Goal: Task Accomplishment & Management: Use online tool/utility

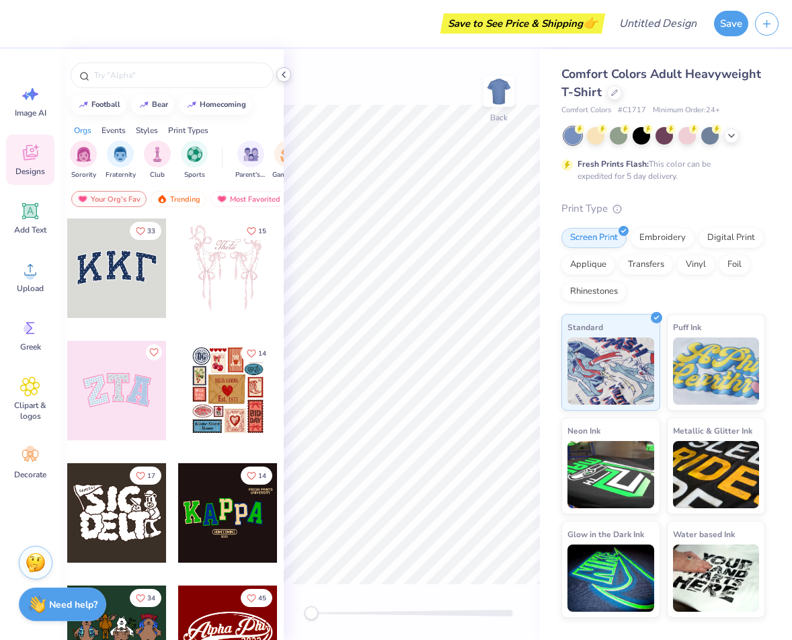
click at [284, 71] on icon at bounding box center [284, 74] width 11 height 11
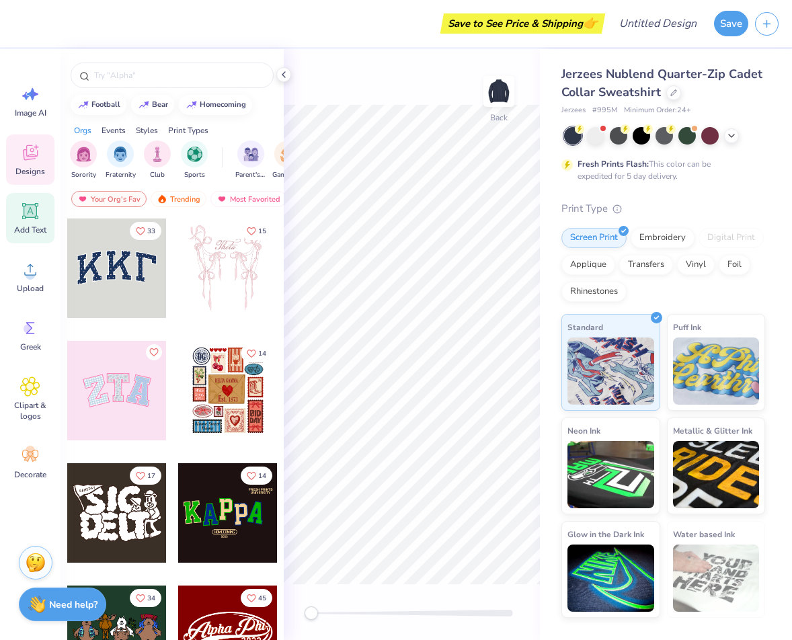
click at [34, 215] on icon at bounding box center [30, 211] width 13 height 13
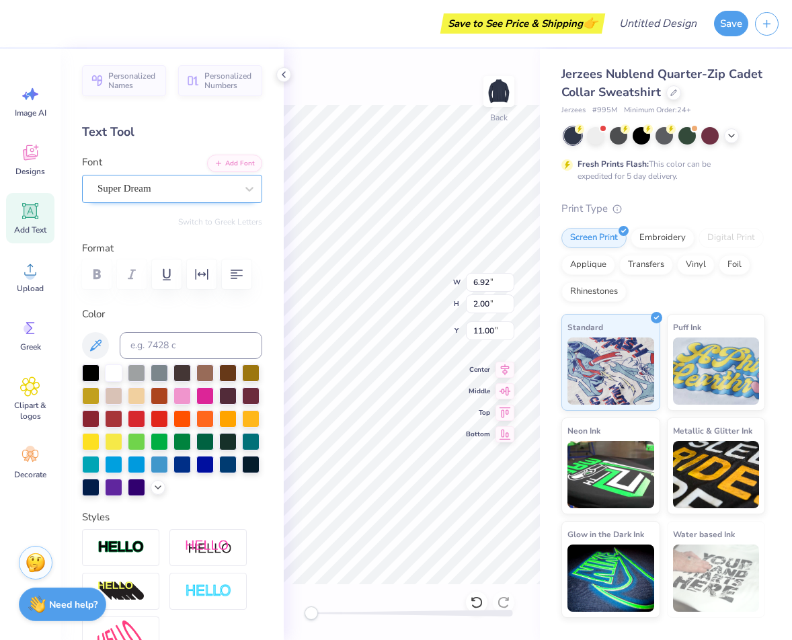
click at [141, 186] on div "Super Dream" at bounding box center [166, 188] width 141 height 21
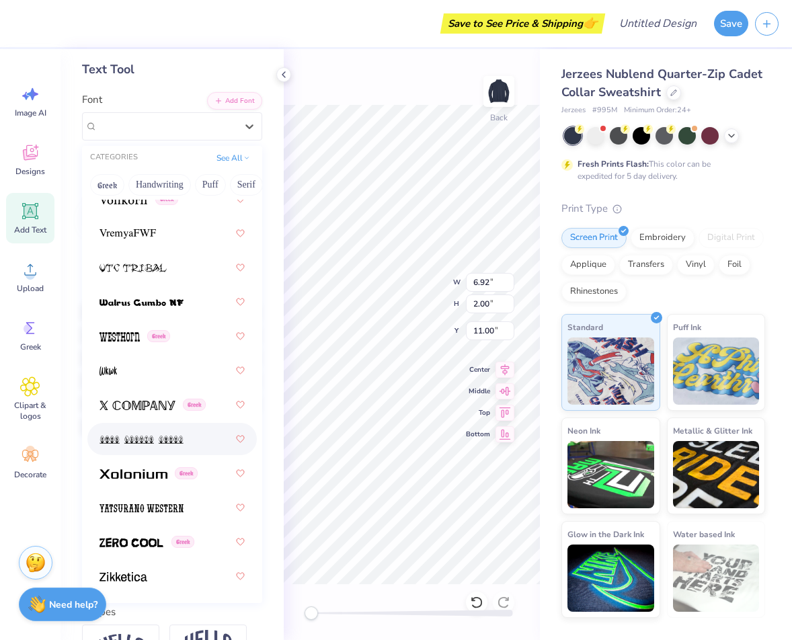
scroll to position [67, 0]
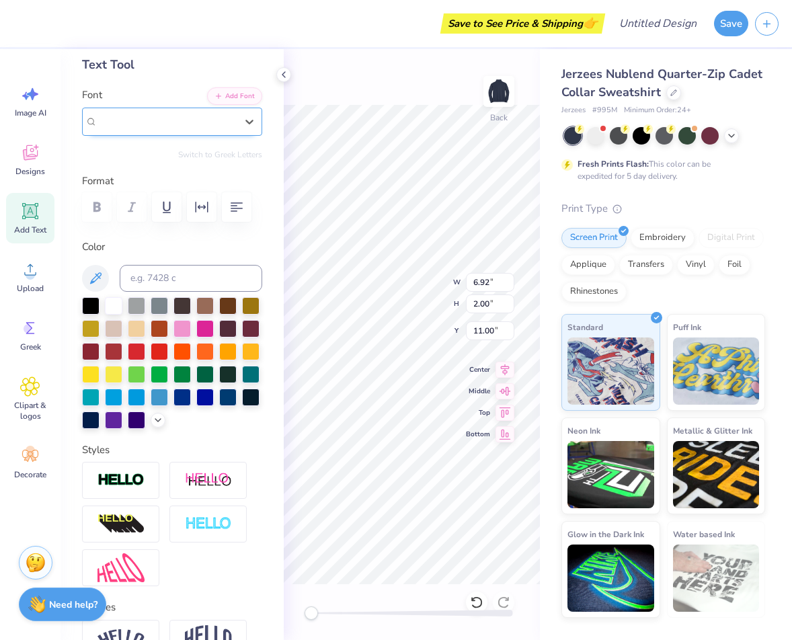
click at [145, 127] on span "Super Dream" at bounding box center [125, 121] width 54 height 15
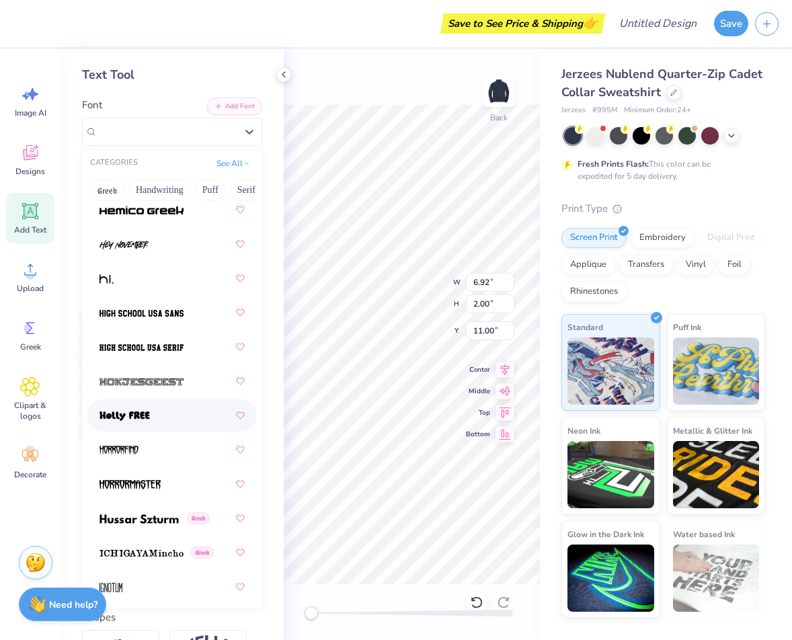
scroll to position [4731, 0]
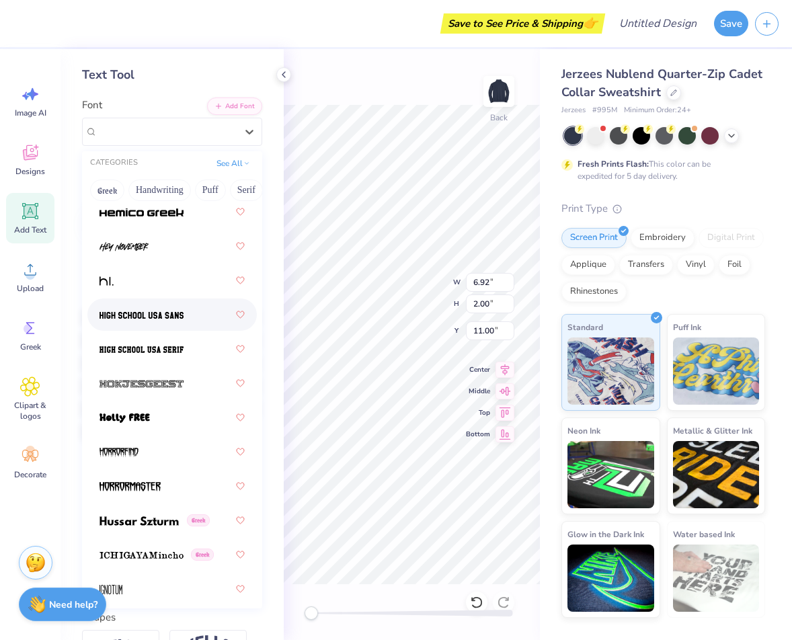
click at [140, 322] on div at bounding box center [172, 315] width 145 height 24
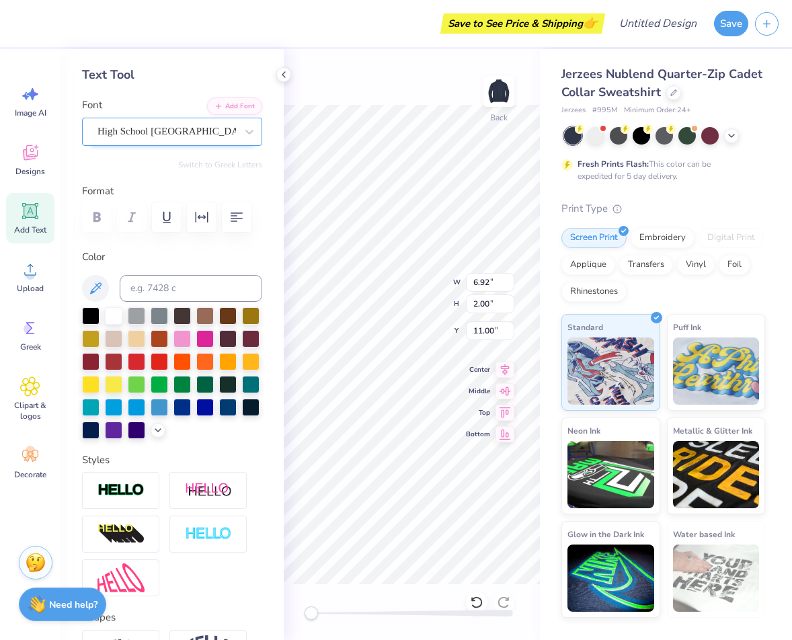
click at [115, 125] on div "High School USA Sans" at bounding box center [166, 131] width 141 height 21
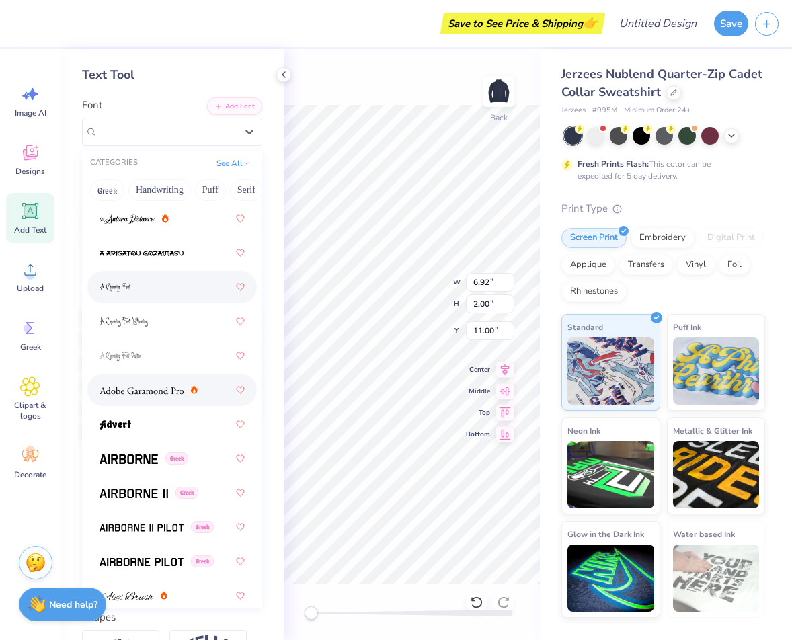
scroll to position [0, 0]
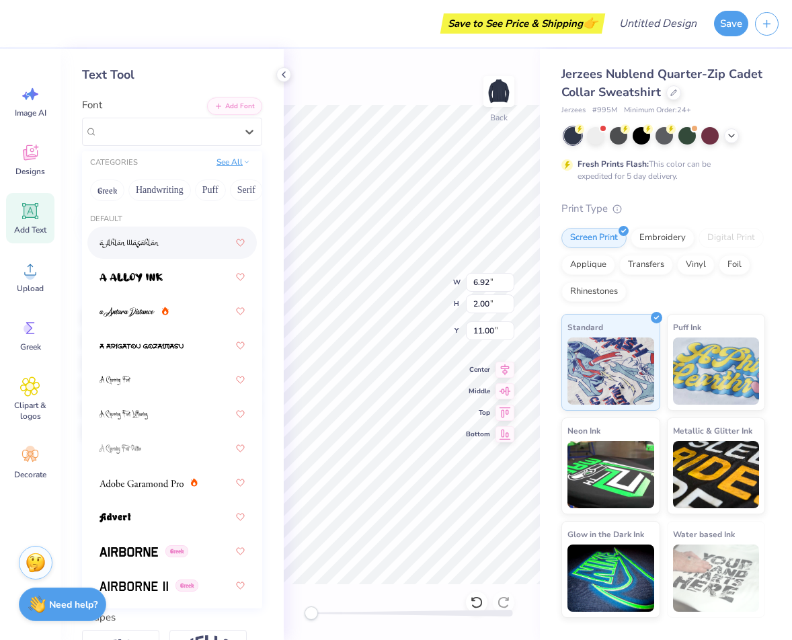
click at [246, 161] on polyline at bounding box center [247, 162] width 3 height 2
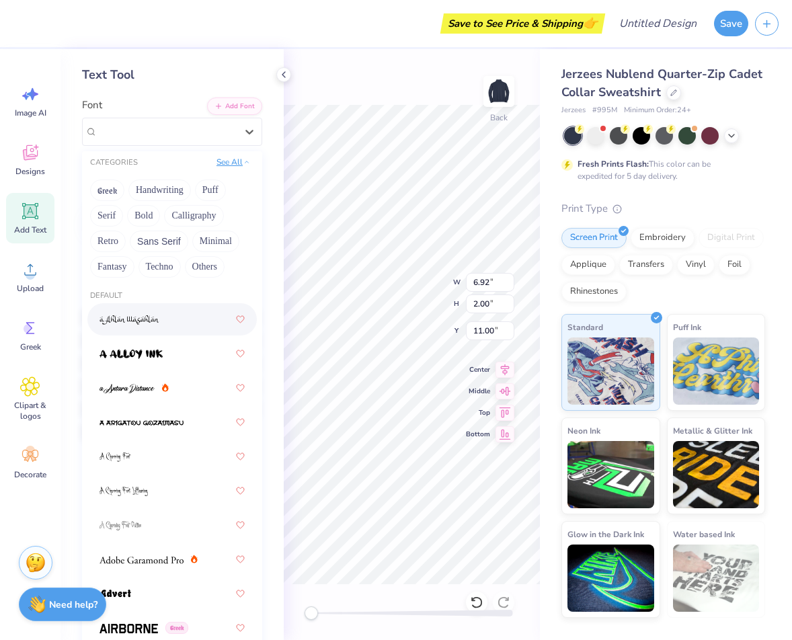
click at [246, 161] on icon at bounding box center [247, 162] width 7 height 7
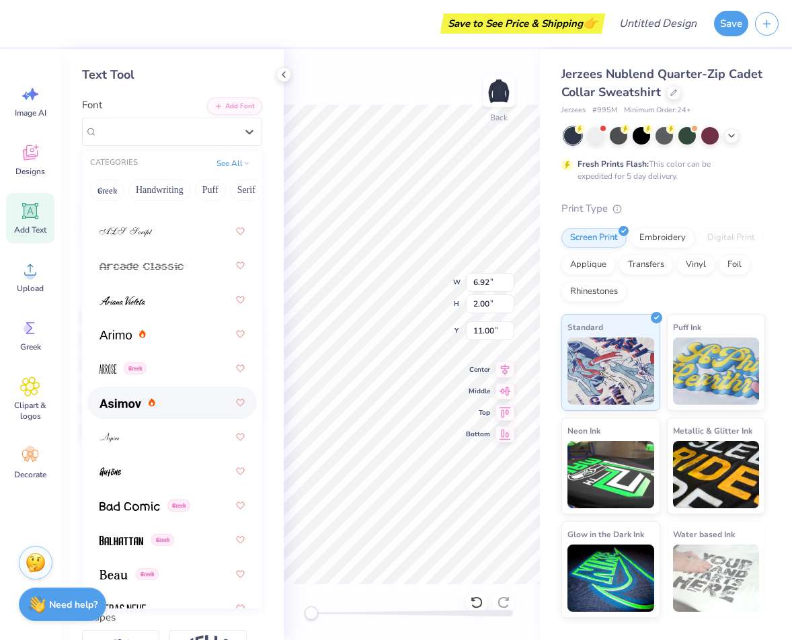
scroll to position [527, 0]
click at [139, 406] on img at bounding box center [121, 402] width 42 height 9
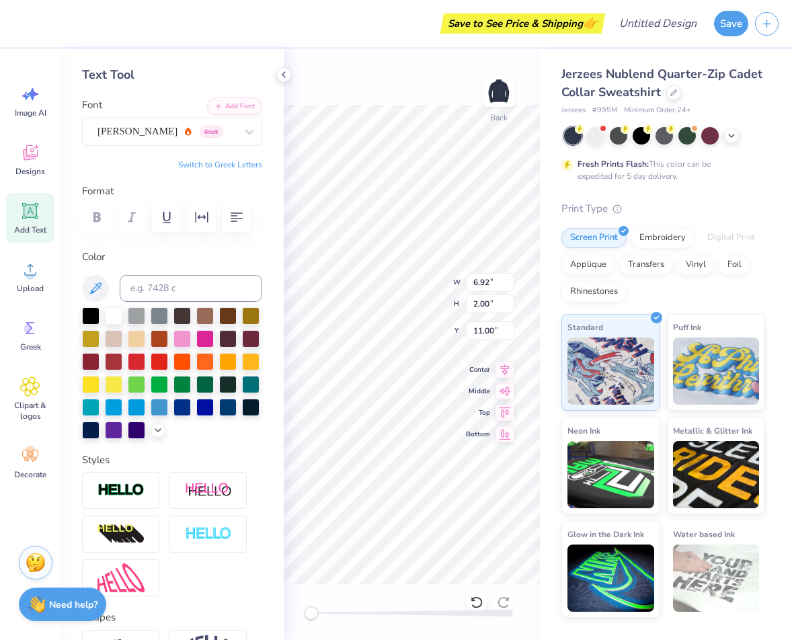
type textarea "T"
type textarea "ZBT"
click at [114, 318] on div at bounding box center [113, 314] width 17 height 17
click at [139, 434] on div at bounding box center [136, 428] width 17 height 17
click at [114, 318] on div at bounding box center [113, 314] width 17 height 17
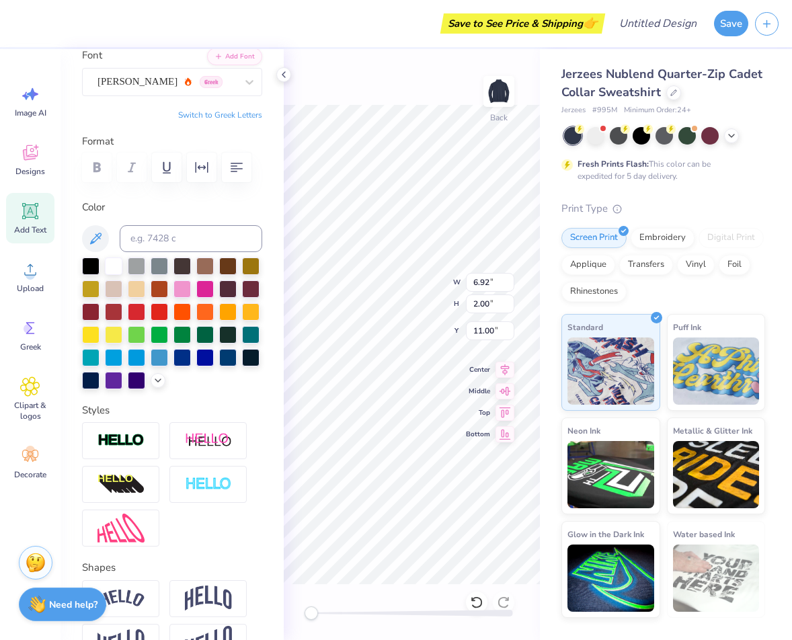
scroll to position [109, 0]
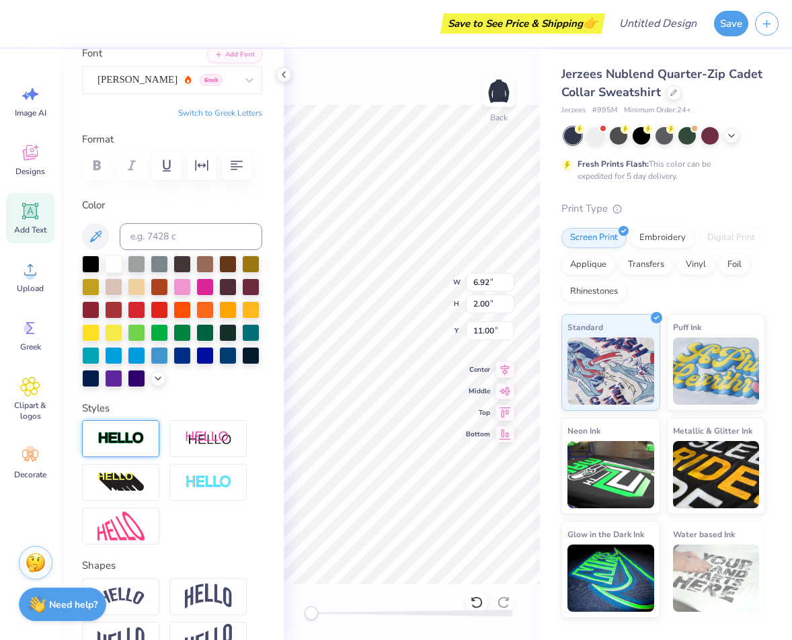
click at [154, 429] on div at bounding box center [120, 438] width 77 height 37
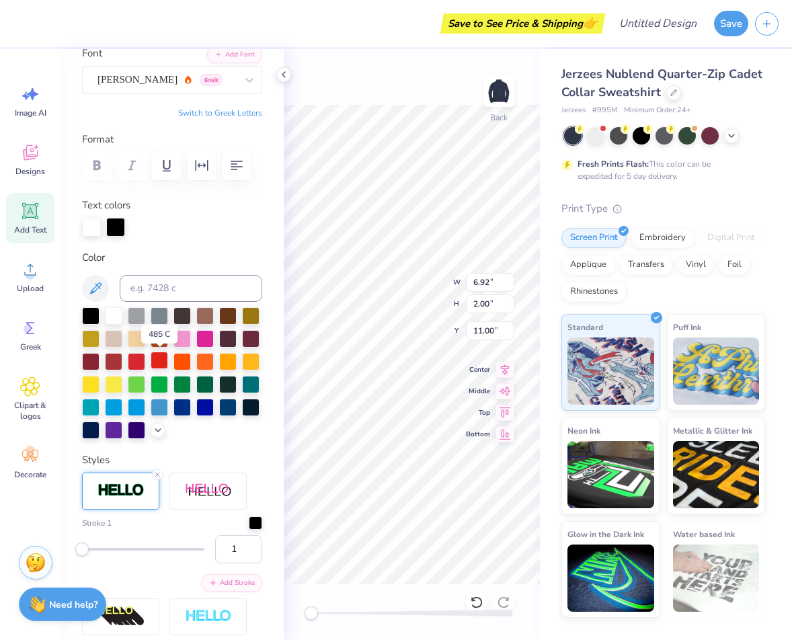
click at [157, 361] on div at bounding box center [159, 360] width 17 height 17
click at [114, 317] on div at bounding box center [113, 314] width 17 height 17
click at [115, 224] on div at bounding box center [115, 227] width 19 height 19
click at [157, 361] on div at bounding box center [159, 360] width 17 height 17
click at [116, 316] on div at bounding box center [113, 314] width 17 height 17
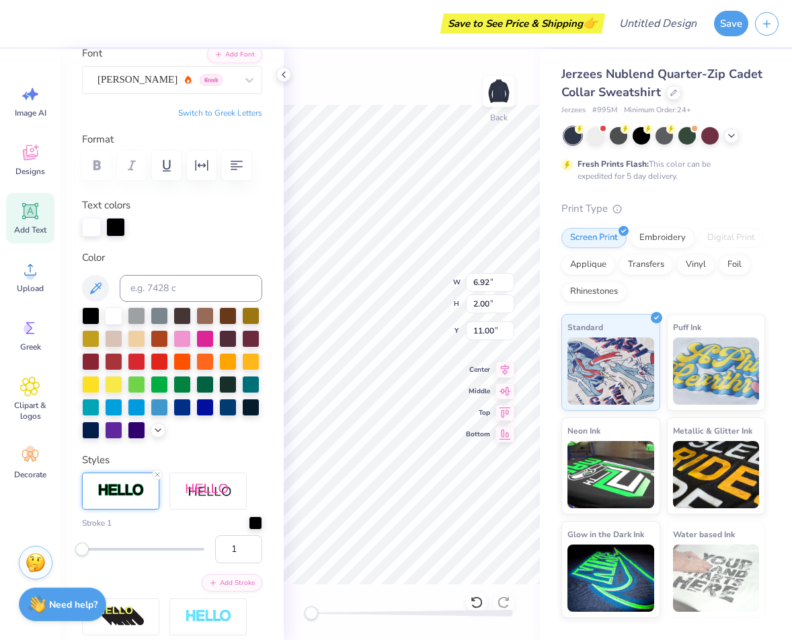
click at [170, 244] on div "Personalized Names Personalized Numbers Text Tool Add Font Font Asimov Greek Sw…" at bounding box center [172, 344] width 223 height 591
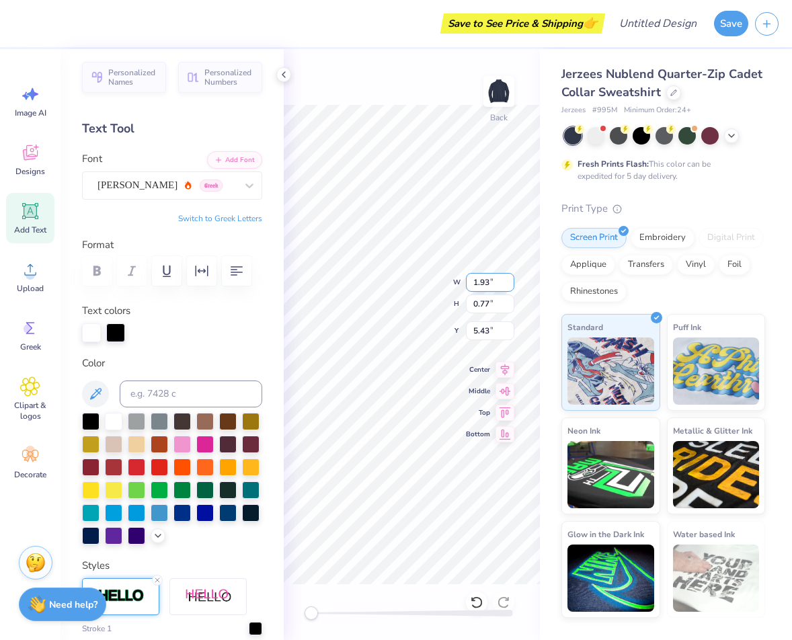
scroll to position [1, 0]
type textarea "ZAGS"
click at [286, 74] on icon at bounding box center [284, 74] width 11 height 11
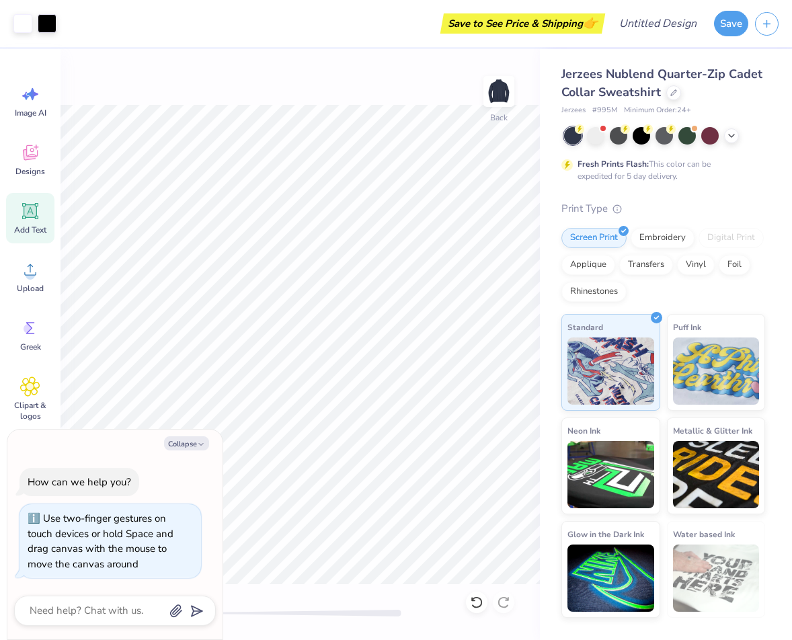
drag, startPoint x: 198, startPoint y: 616, endPoint x: 168, endPoint y: 614, distance: 29.7
click at [168, 614] on body "Art colors Save to See Price & Shipping 👉 Design Title Save Image AI Designs Ad…" at bounding box center [396, 320] width 792 height 640
click at [36, 383] on icon at bounding box center [30, 387] width 20 height 20
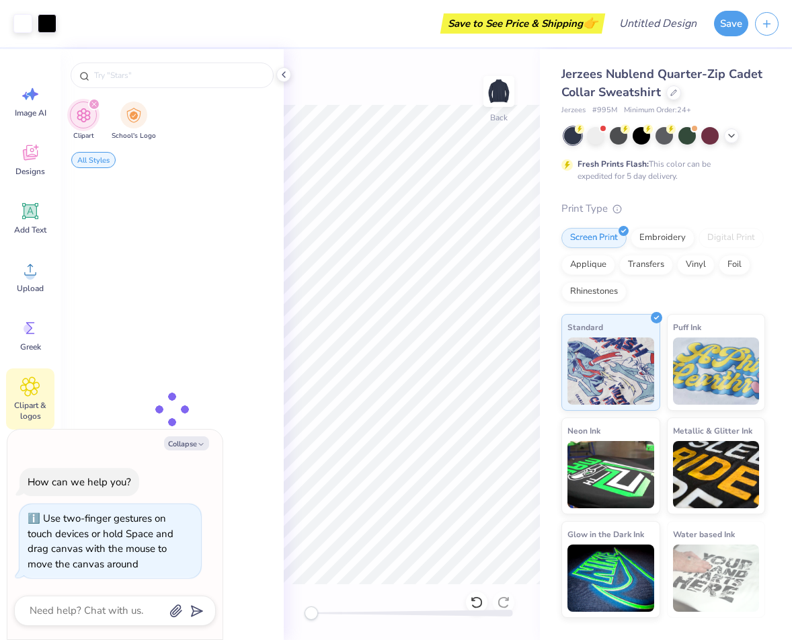
scroll to position [0, 0]
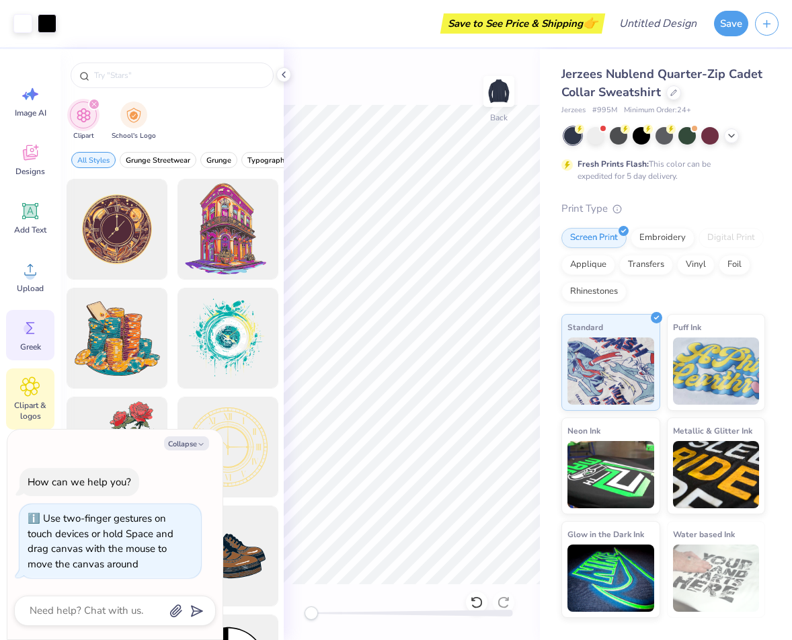
click at [35, 338] on div "Greek" at bounding box center [30, 335] width 48 height 50
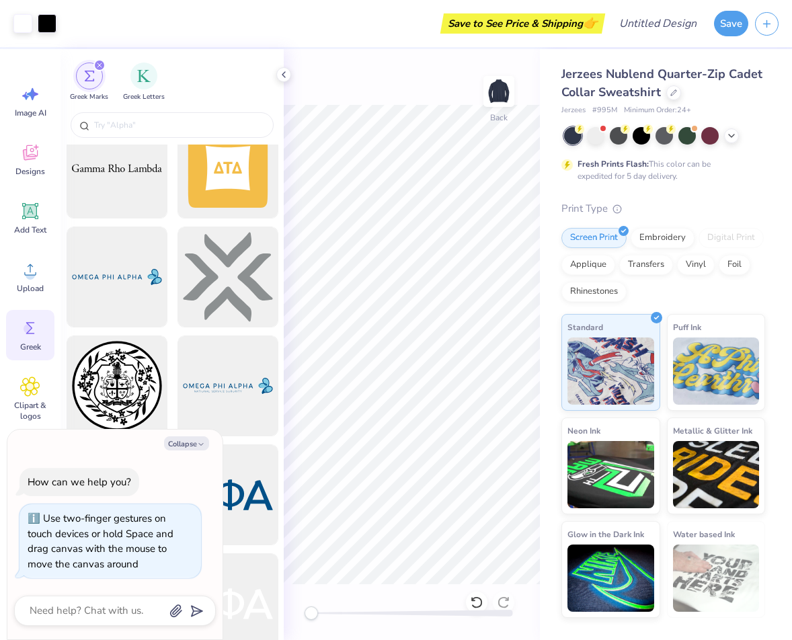
scroll to position [2336, 0]
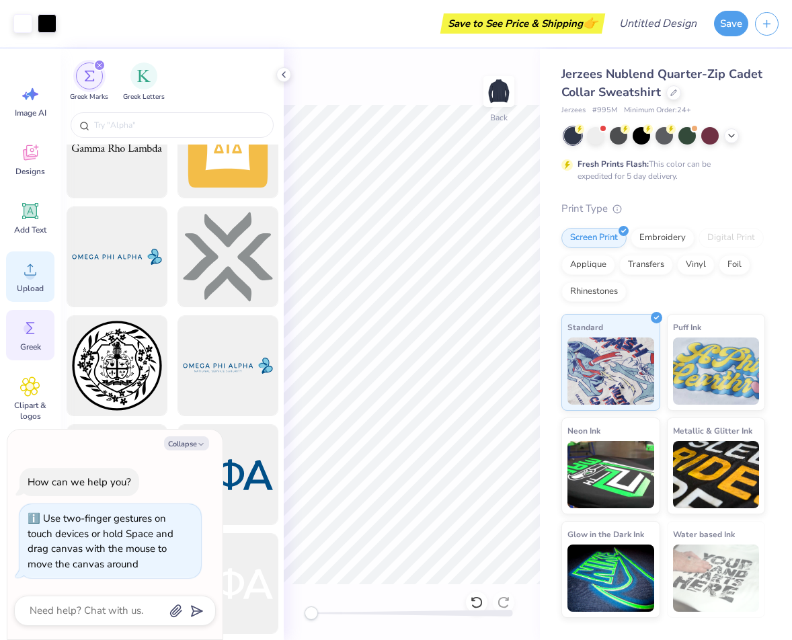
click at [46, 287] on div "Upload" at bounding box center [30, 277] width 48 height 50
click at [39, 207] on icon at bounding box center [30, 211] width 20 height 20
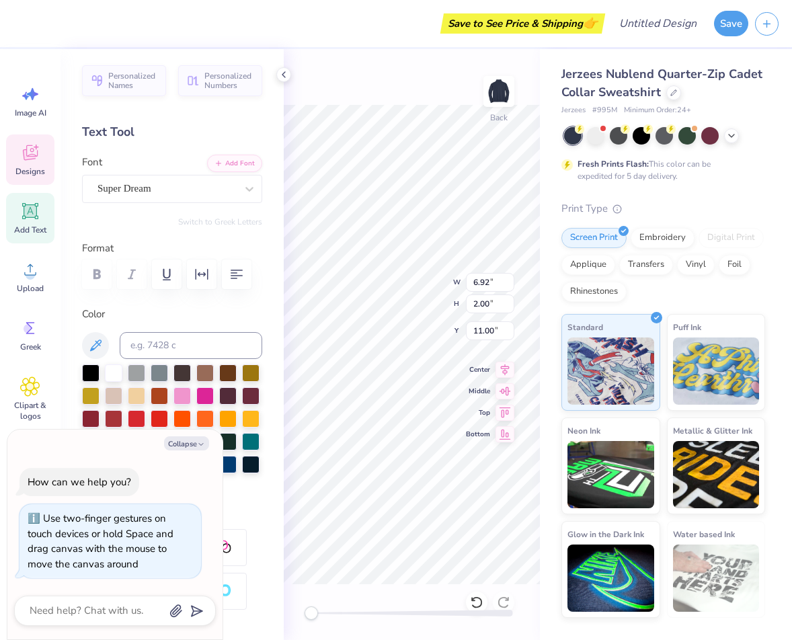
click at [28, 165] on div "Designs" at bounding box center [30, 160] width 48 height 50
click at [30, 152] on icon at bounding box center [30, 153] width 20 height 20
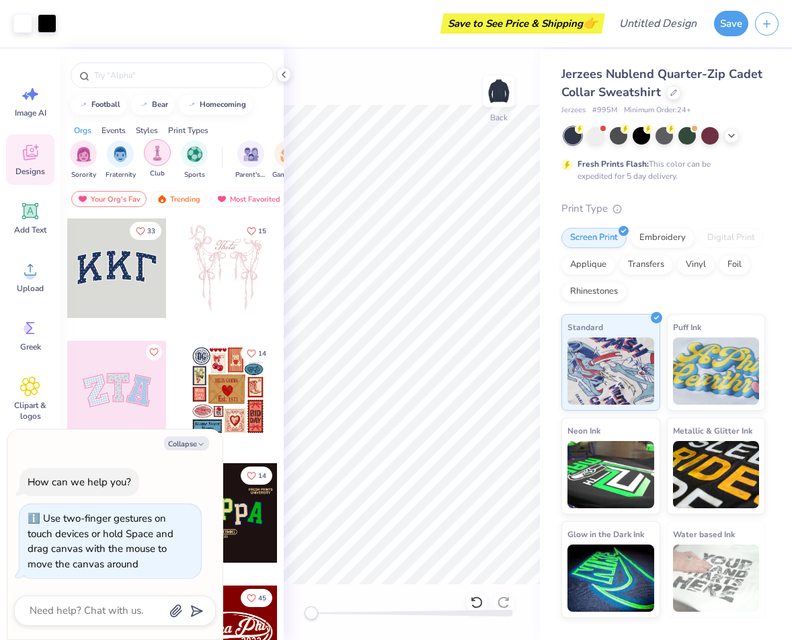
click at [163, 156] on img "filter for Club" at bounding box center [157, 152] width 15 height 15
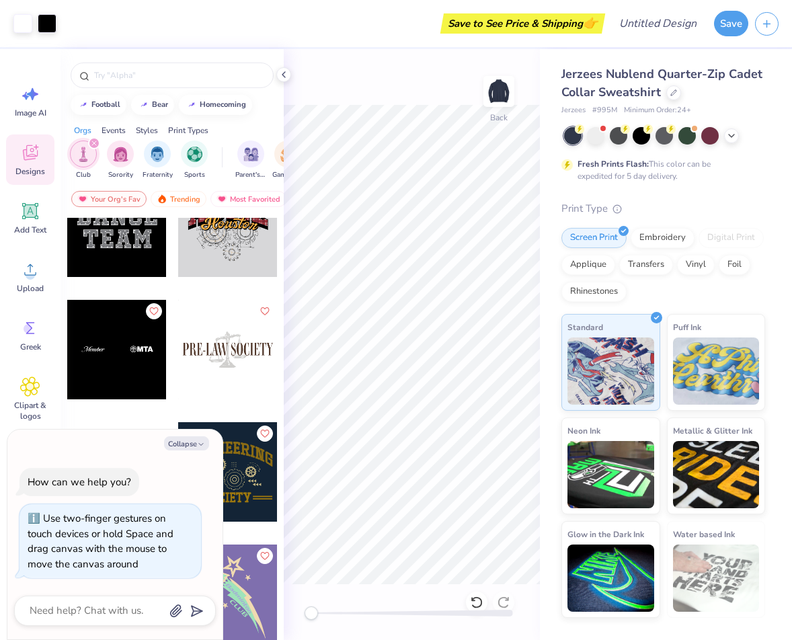
scroll to position [1644, 0]
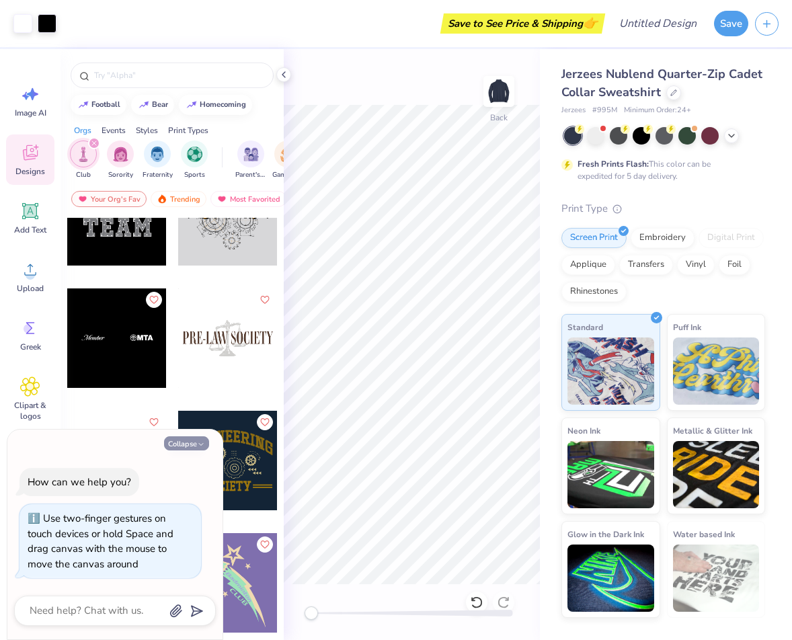
click at [203, 445] on icon "button" at bounding box center [201, 445] width 8 height 8
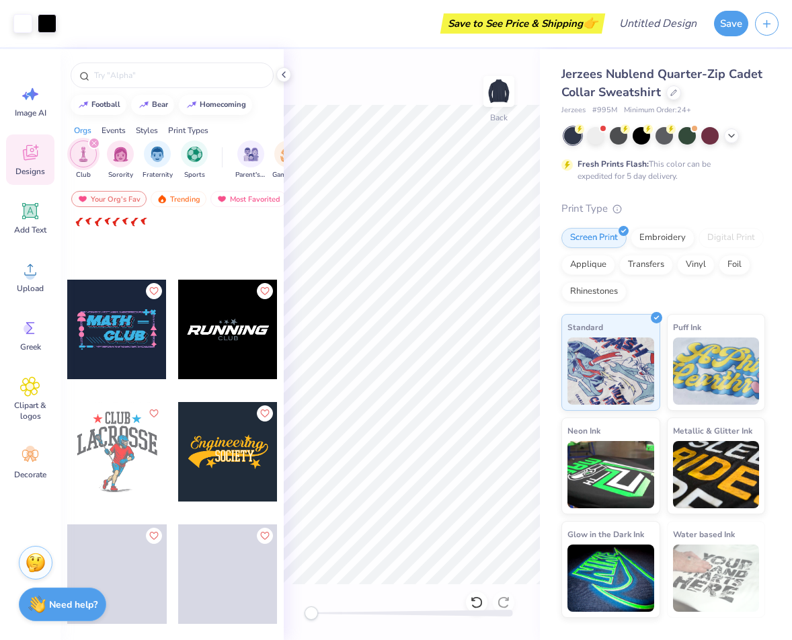
scroll to position [7041, 0]
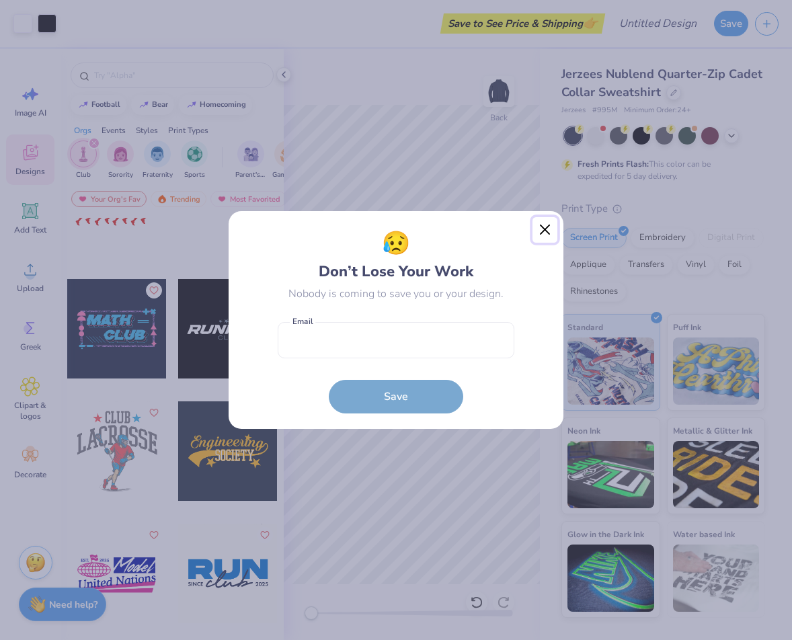
click at [550, 226] on button "Close" at bounding box center [546, 230] width 26 height 26
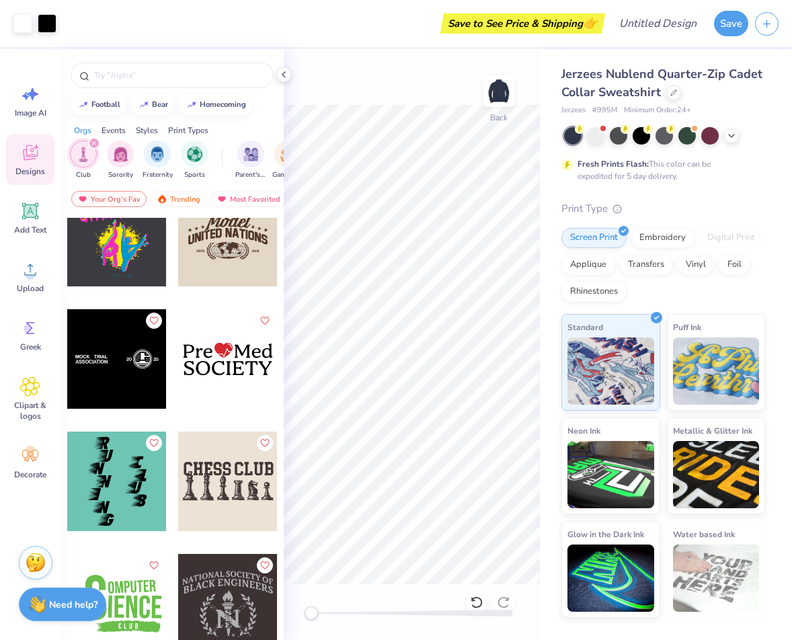
scroll to position [9234, 0]
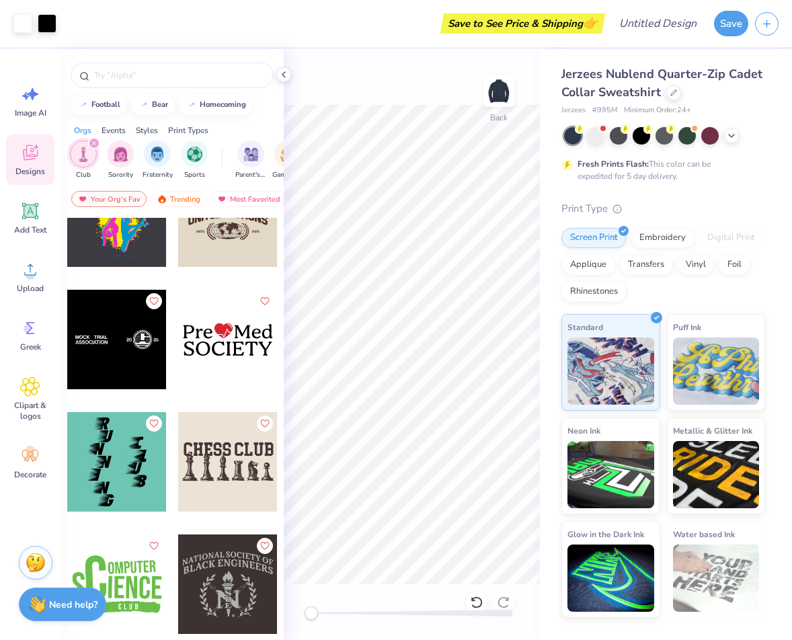
click at [107, 340] on div at bounding box center [117, 340] width 100 height 100
drag, startPoint x: 316, startPoint y: 616, endPoint x: 353, endPoint y: 614, distance: 37.8
click at [353, 614] on div "Accessibility label" at bounding box center [352, 613] width 13 height 13
click at [283, 71] on icon at bounding box center [284, 74] width 11 height 11
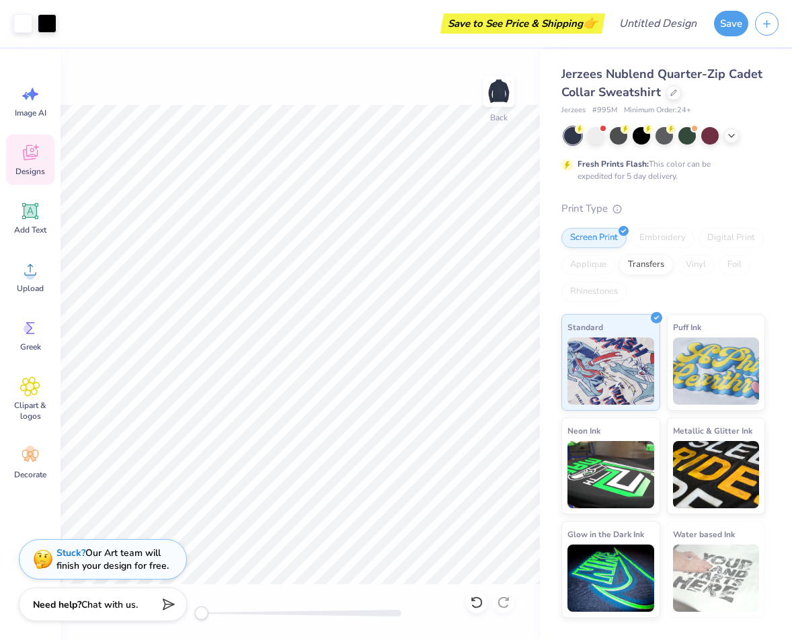
drag, startPoint x: 238, startPoint y: 619, endPoint x: 201, endPoint y: 619, distance: 37.0
click at [201, 619] on div "Accessibility label" at bounding box center [200, 613] width 13 height 13
click at [33, 151] on icon at bounding box center [30, 152] width 15 height 15
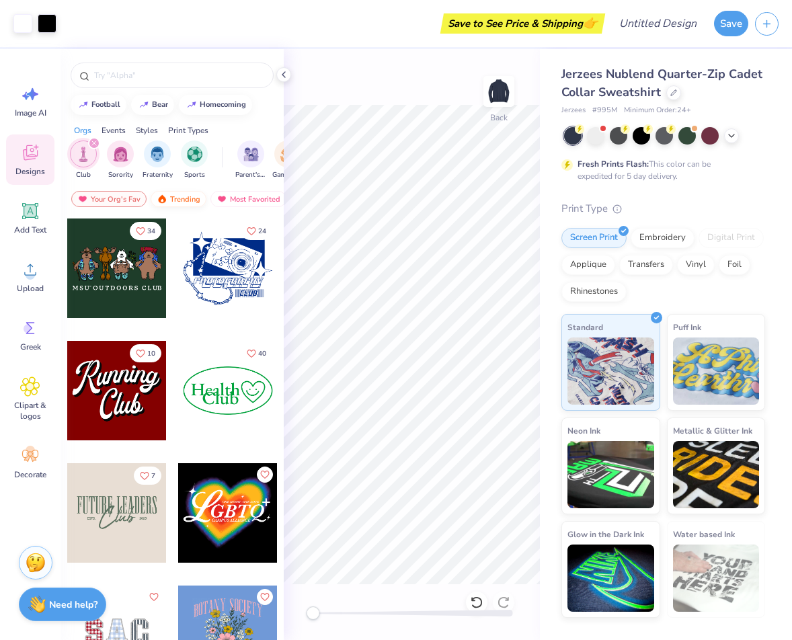
click at [171, 198] on div "Trending" at bounding box center [179, 199] width 56 height 16
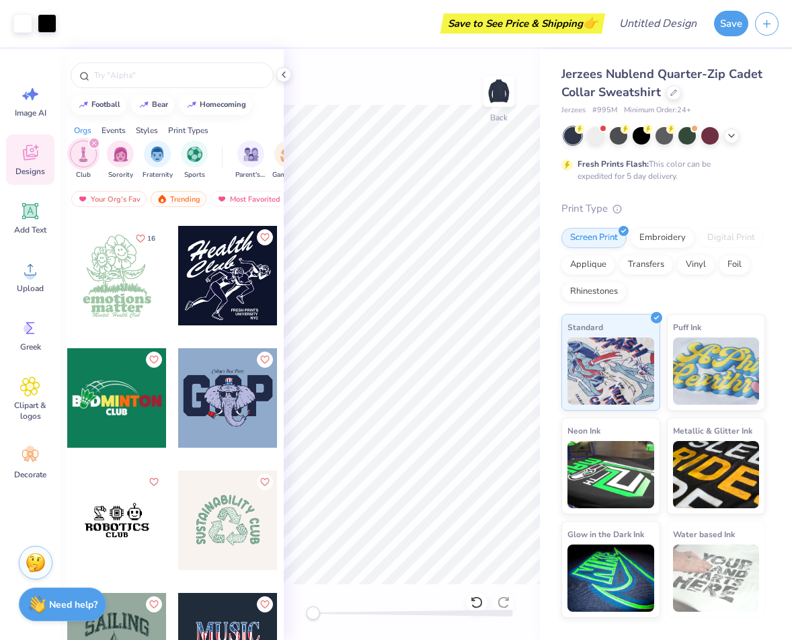
scroll to position [2813, 0]
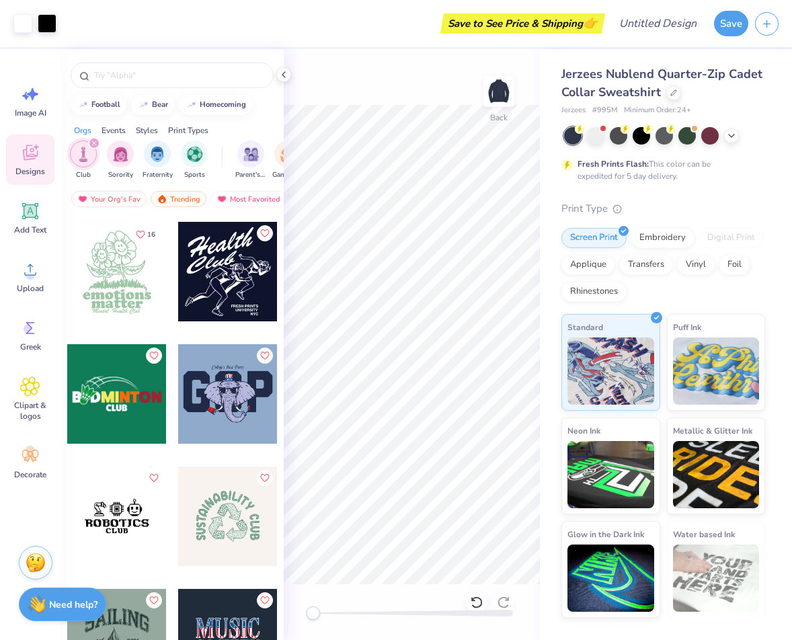
click at [219, 260] on div at bounding box center [228, 272] width 100 height 100
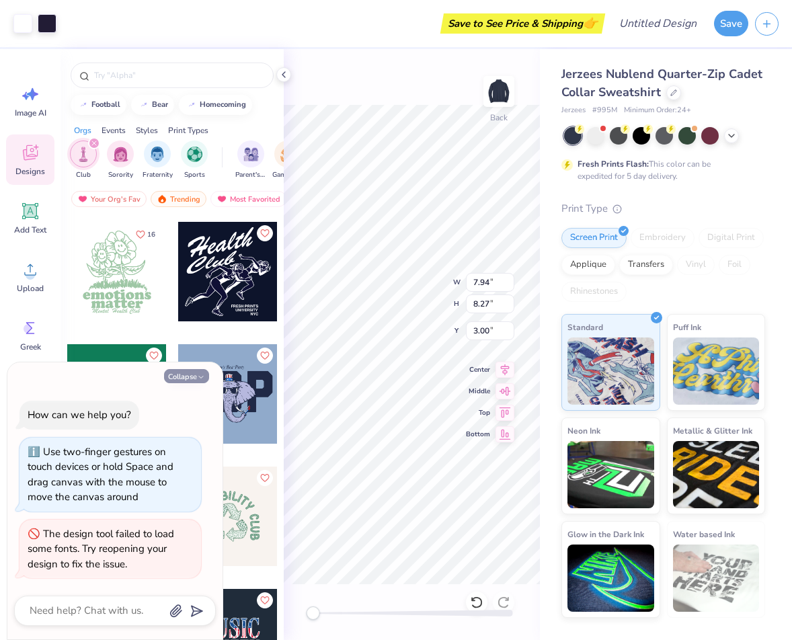
click at [200, 377] on icon "button" at bounding box center [201, 377] width 8 height 8
type textarea "x"
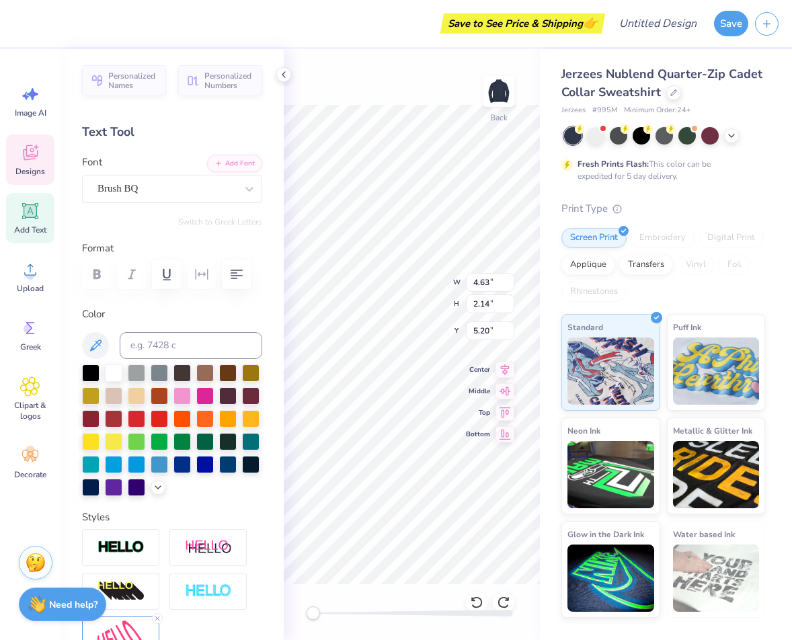
type input "0.70"
type input "0.28"
type input "10.92"
type input "2.05"
type input "10.56"
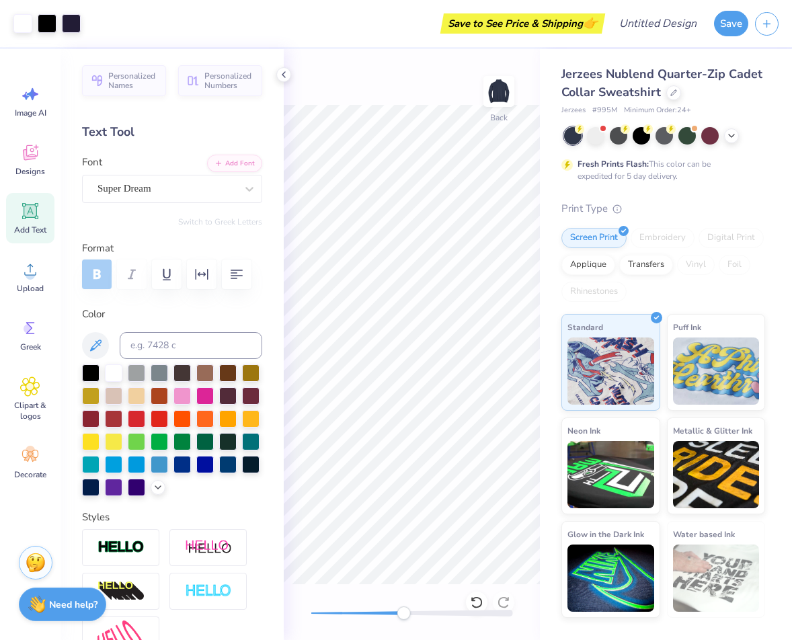
click at [404, 614] on div at bounding box center [412, 613] width 202 height 7
click at [543, 517] on div "Art colors Save to See Price & Shipping 👉 Design Title Save Image AI Designs Ad…" at bounding box center [396, 320] width 792 height 640
click at [284, 73] on polyline at bounding box center [284, 74] width 3 height 5
